Goal: Information Seeking & Learning: Learn about a topic

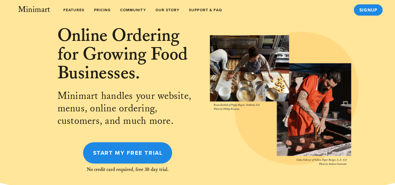
click at [253, 94] on div at bounding box center [284, 99] width 148 height 134
click at [306, 97] on div at bounding box center [284, 99] width 148 height 134
click at [232, 89] on div at bounding box center [284, 99] width 148 height 134
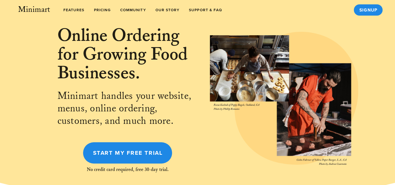
click at [232, 89] on div at bounding box center [284, 99] width 148 height 134
click at [173, 9] on span "Our Story" at bounding box center [167, 10] width 25 height 4
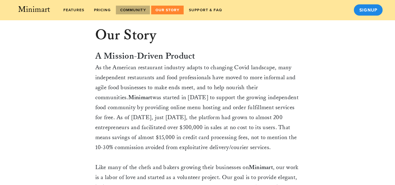
click at [133, 13] on link "Community" at bounding box center [133, 10] width 34 height 9
click at [99, 13] on link "Pricing" at bounding box center [102, 10] width 25 height 9
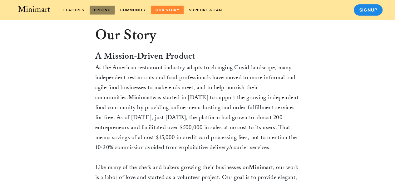
click at [99, 13] on link "Pricing" at bounding box center [102, 10] width 25 height 9
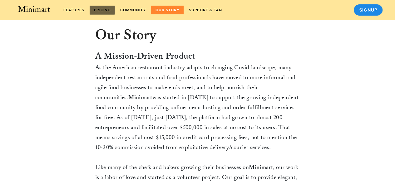
click at [99, 13] on link "Pricing" at bounding box center [102, 10] width 25 height 9
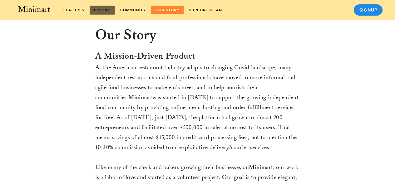
click at [99, 13] on link "Pricing" at bounding box center [102, 10] width 25 height 9
click at [100, 11] on span "Pricing" at bounding box center [102, 10] width 18 height 4
